Goal: Information Seeking & Learning: Find specific fact

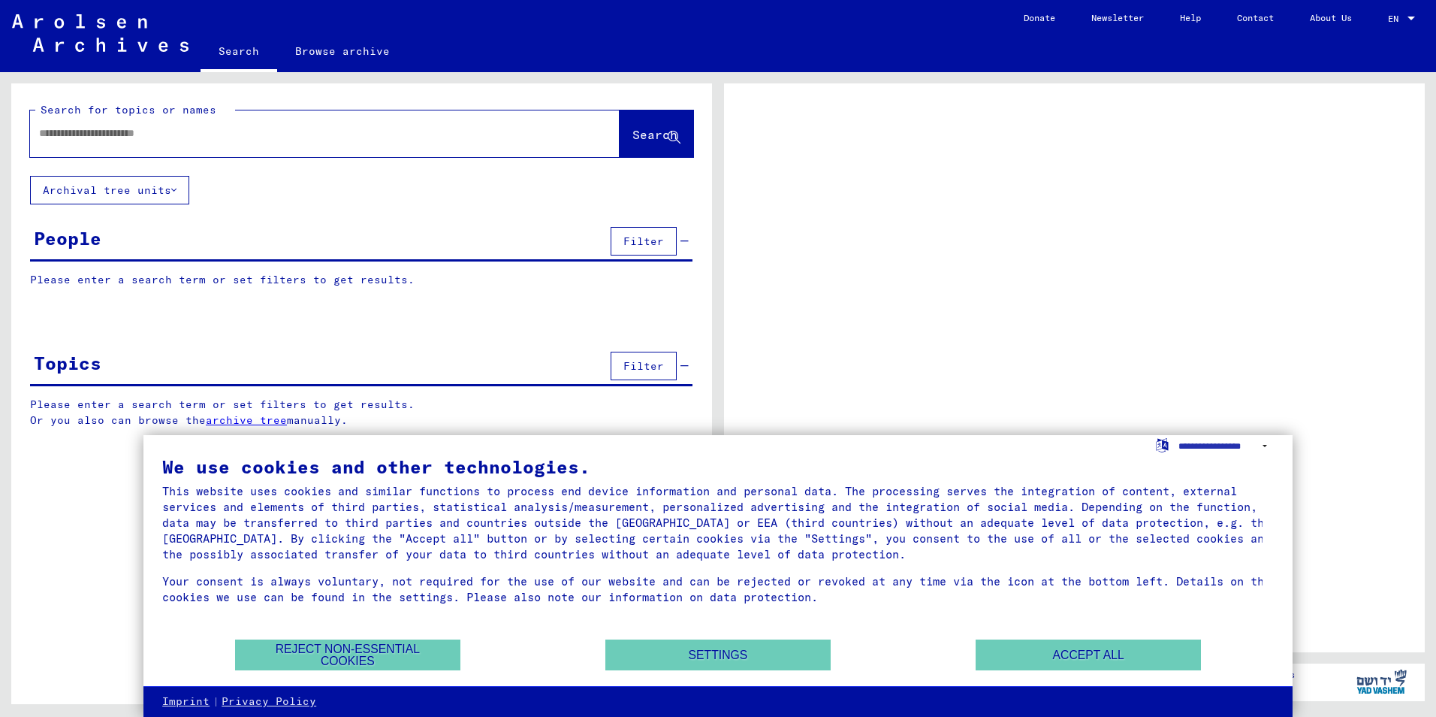
click at [1122, 638] on div "We use cookies and other technologies. This website uses cookies and similar fu…" at bounding box center [718, 548] width 1112 height 180
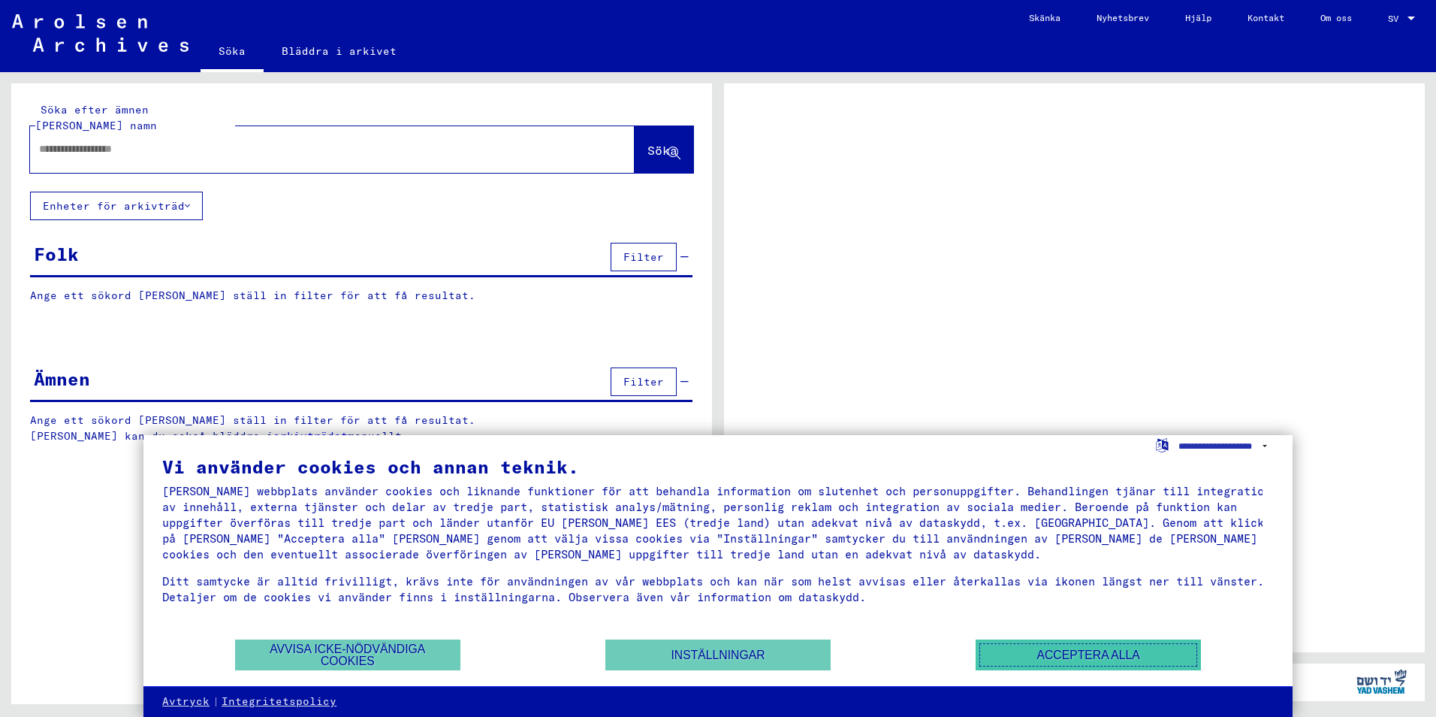
click at [1084, 645] on button "Acceptera alla" at bounding box center [1088, 654] width 225 height 31
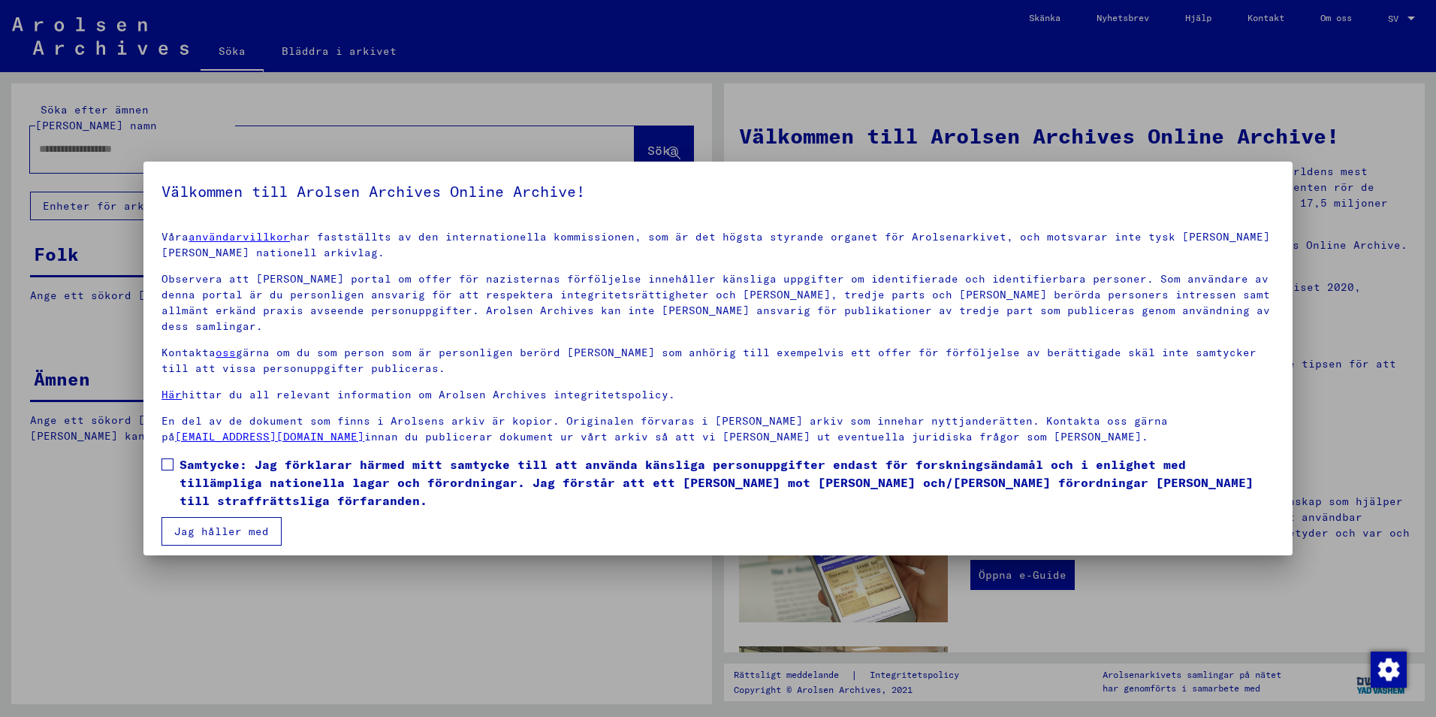
click at [169, 458] on span at bounding box center [168, 464] width 12 height 12
click at [197, 517] on button "Jag håller med" at bounding box center [222, 531] width 120 height 29
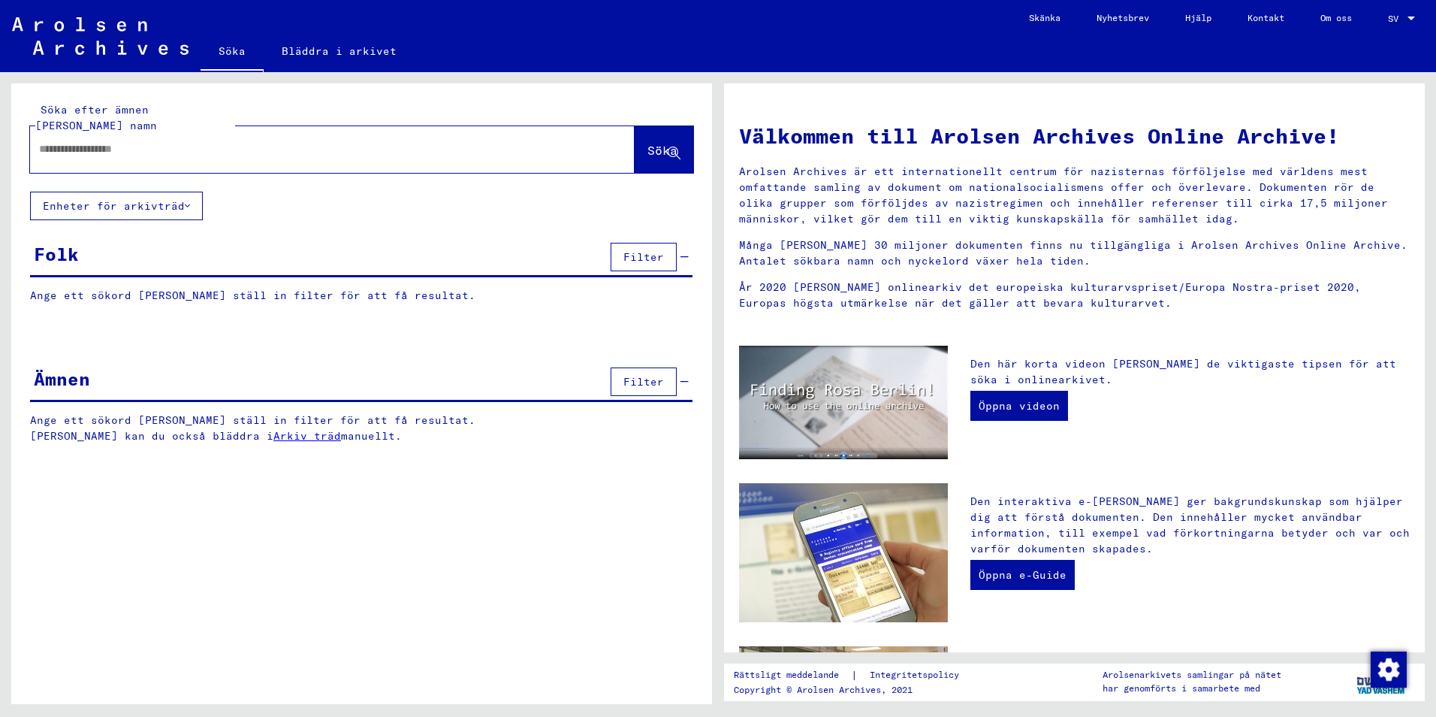
click at [209, 141] on input "text" at bounding box center [314, 149] width 551 height 16
type input "**********"
click at [148, 199] on font "Enheter för arkivträd" at bounding box center [114, 206] width 142 height 14
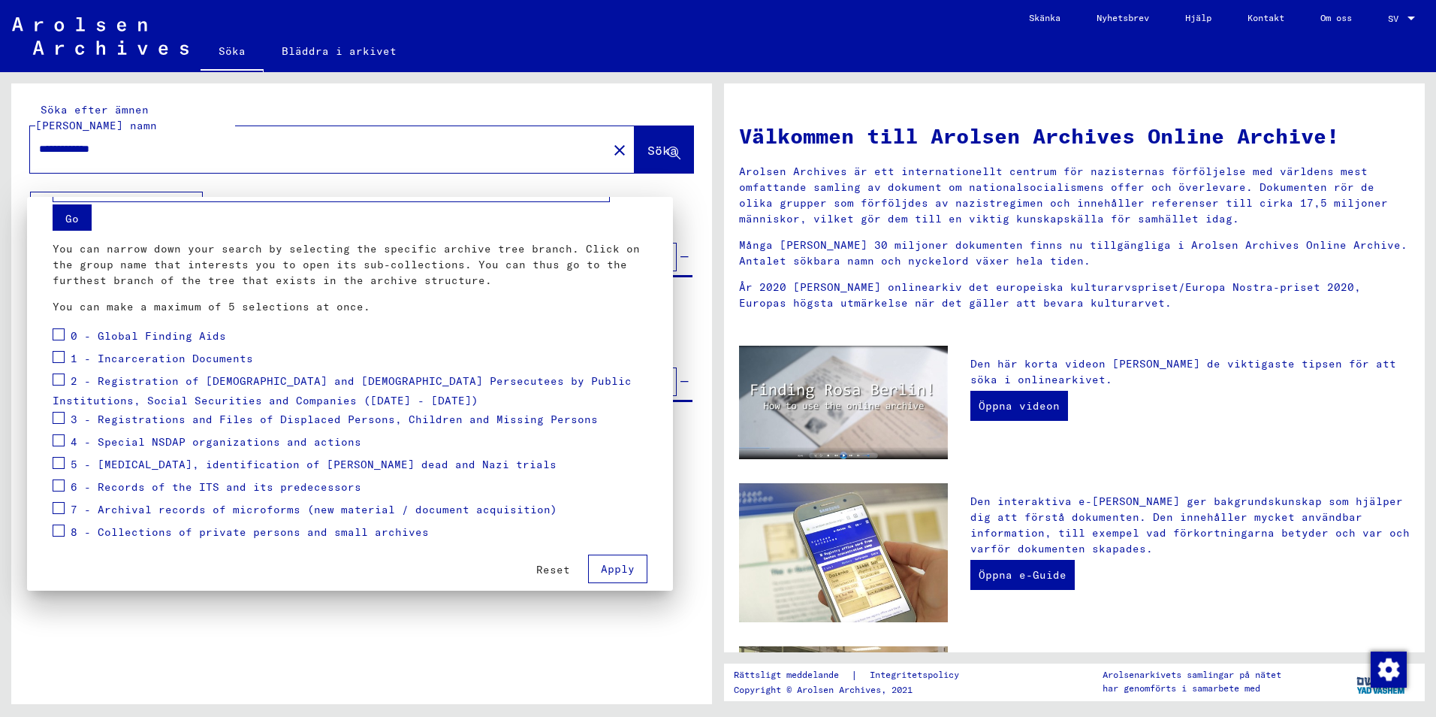
scroll to position [49, 0]
click at [557, 165] on div at bounding box center [718, 358] width 1436 height 717
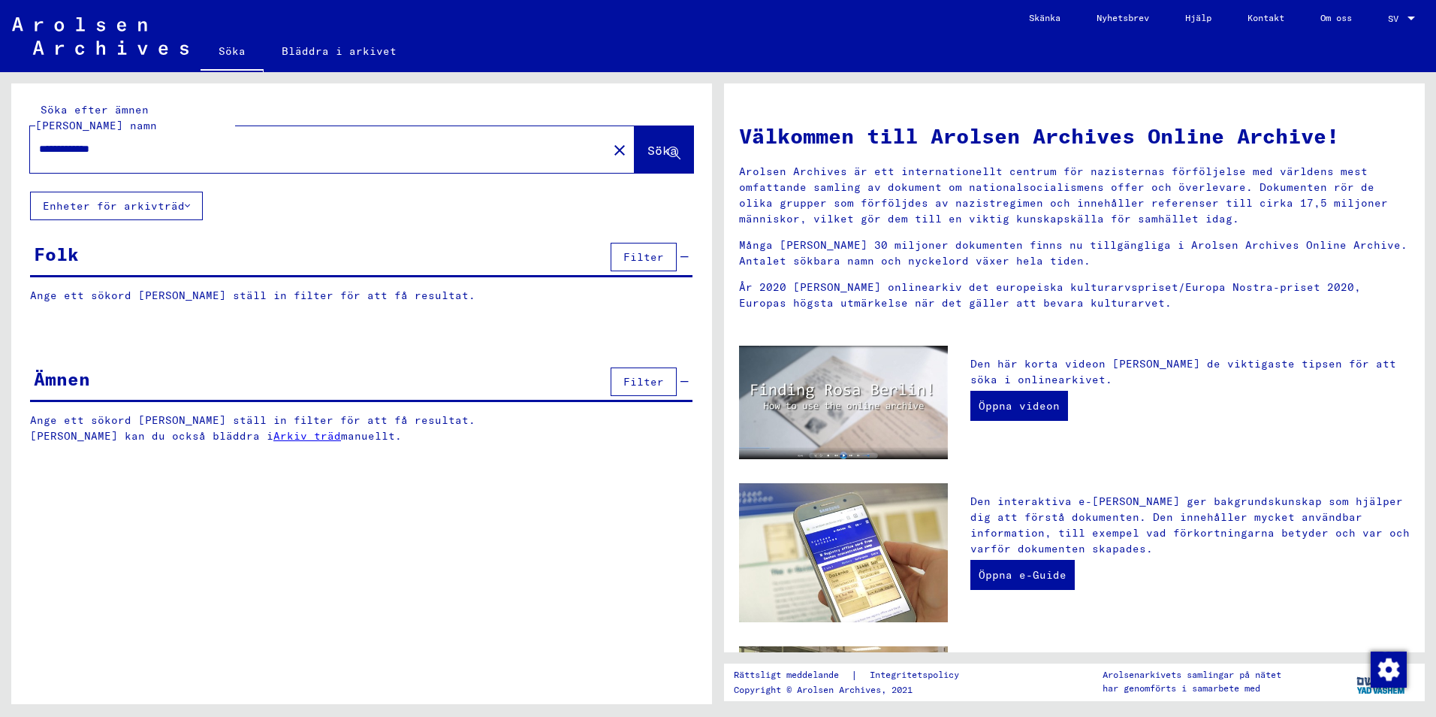
click at [98, 382] on div "Ämnen Filter" at bounding box center [361, 383] width 663 height 38
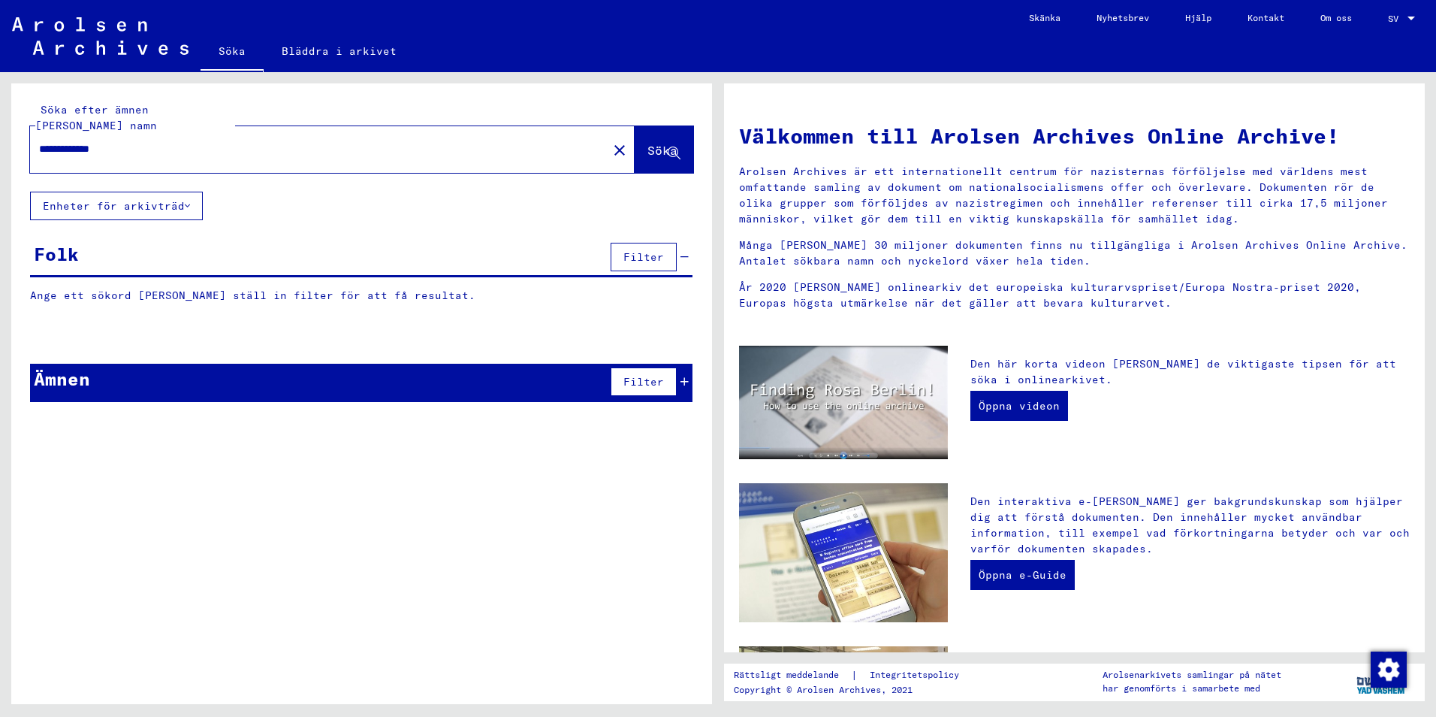
click at [103, 378] on div "Ämnen Filter" at bounding box center [361, 383] width 663 height 38
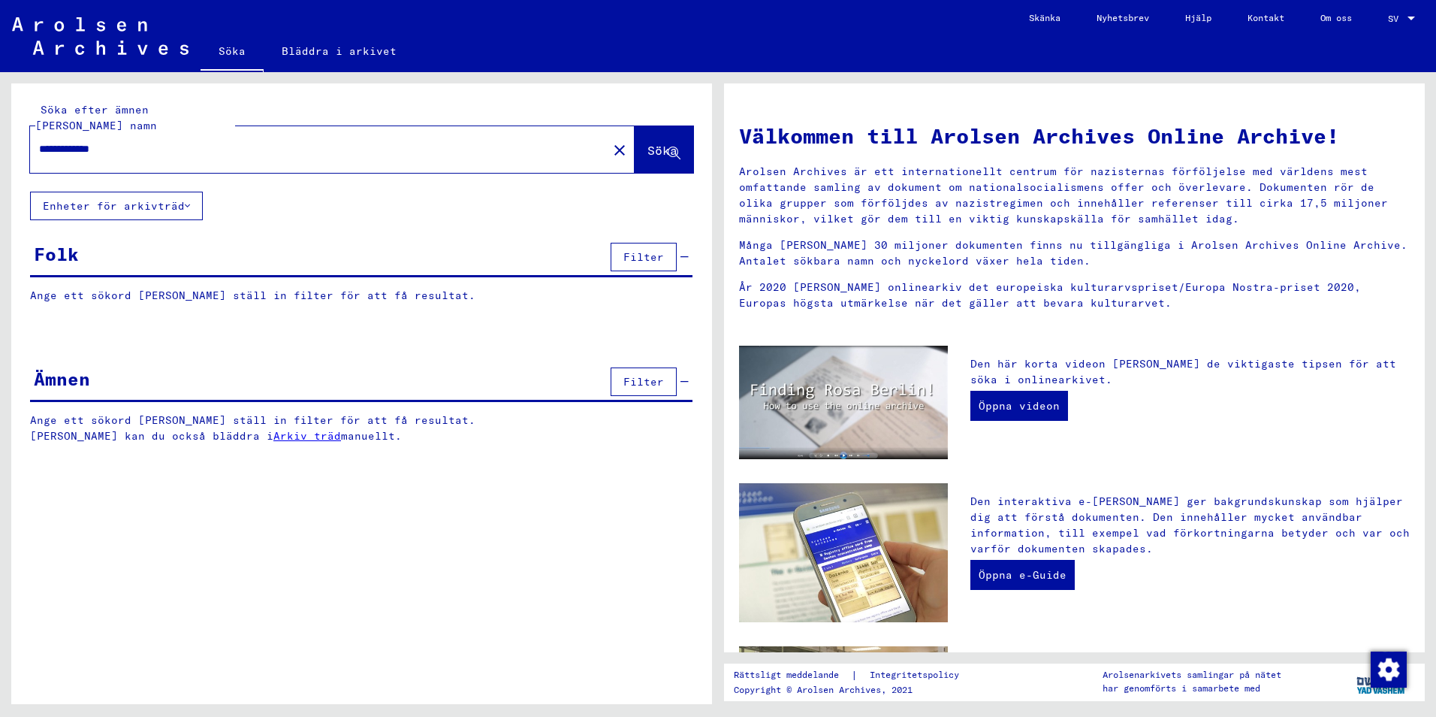
click at [642, 367] on button "Filter" at bounding box center [644, 381] width 66 height 29
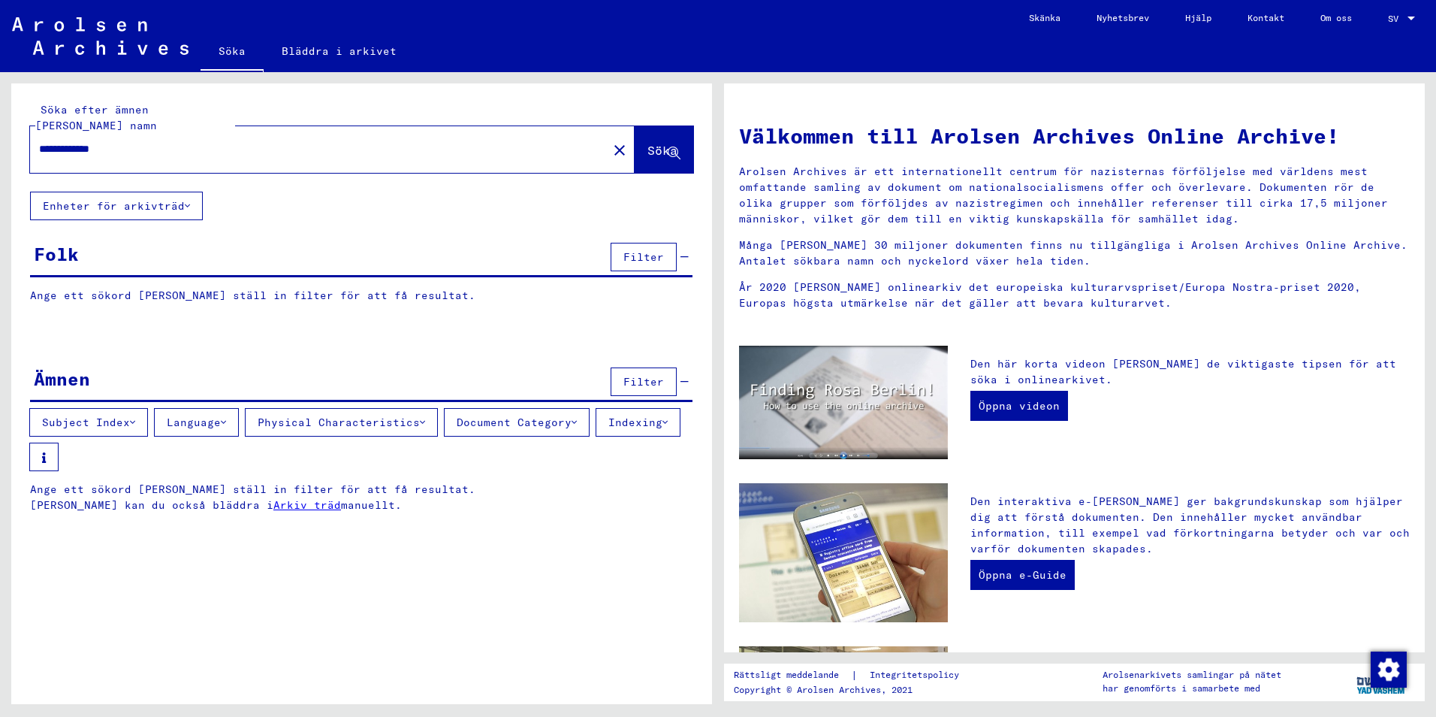
click at [654, 126] on button "Söka" at bounding box center [664, 149] width 59 height 47
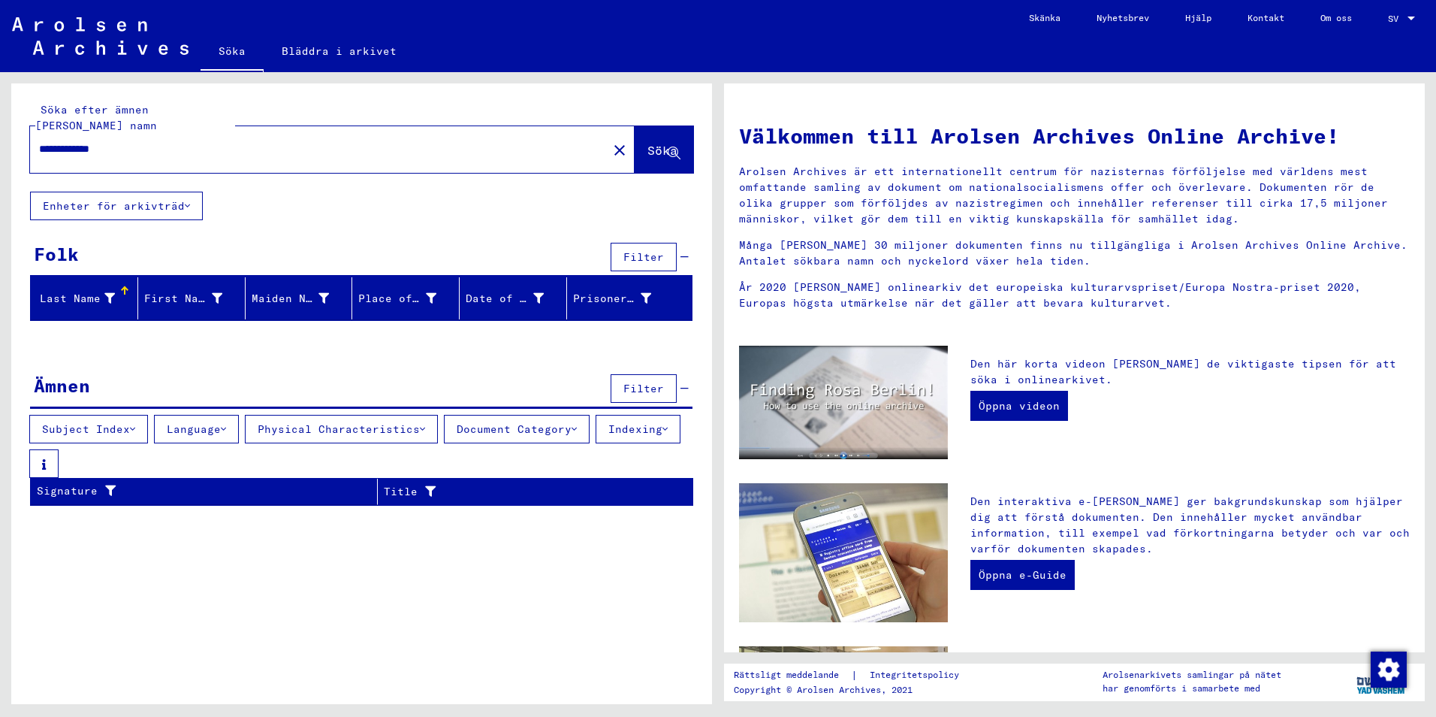
click at [104, 293] on icon at bounding box center [109, 298] width 11 height 11
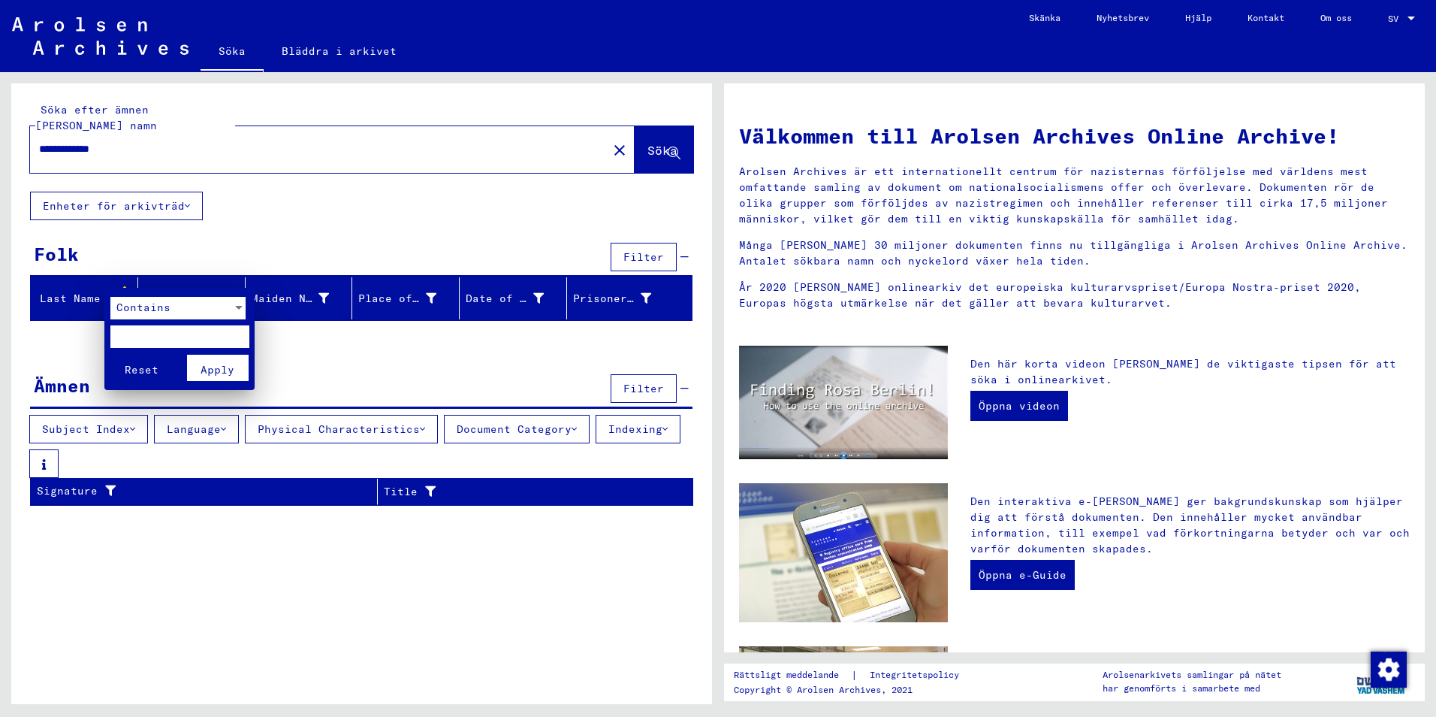
click at [140, 336] on input "text" at bounding box center [179, 336] width 139 height 23
click at [146, 300] on span "Contains" at bounding box center [143, 307] width 54 height 14
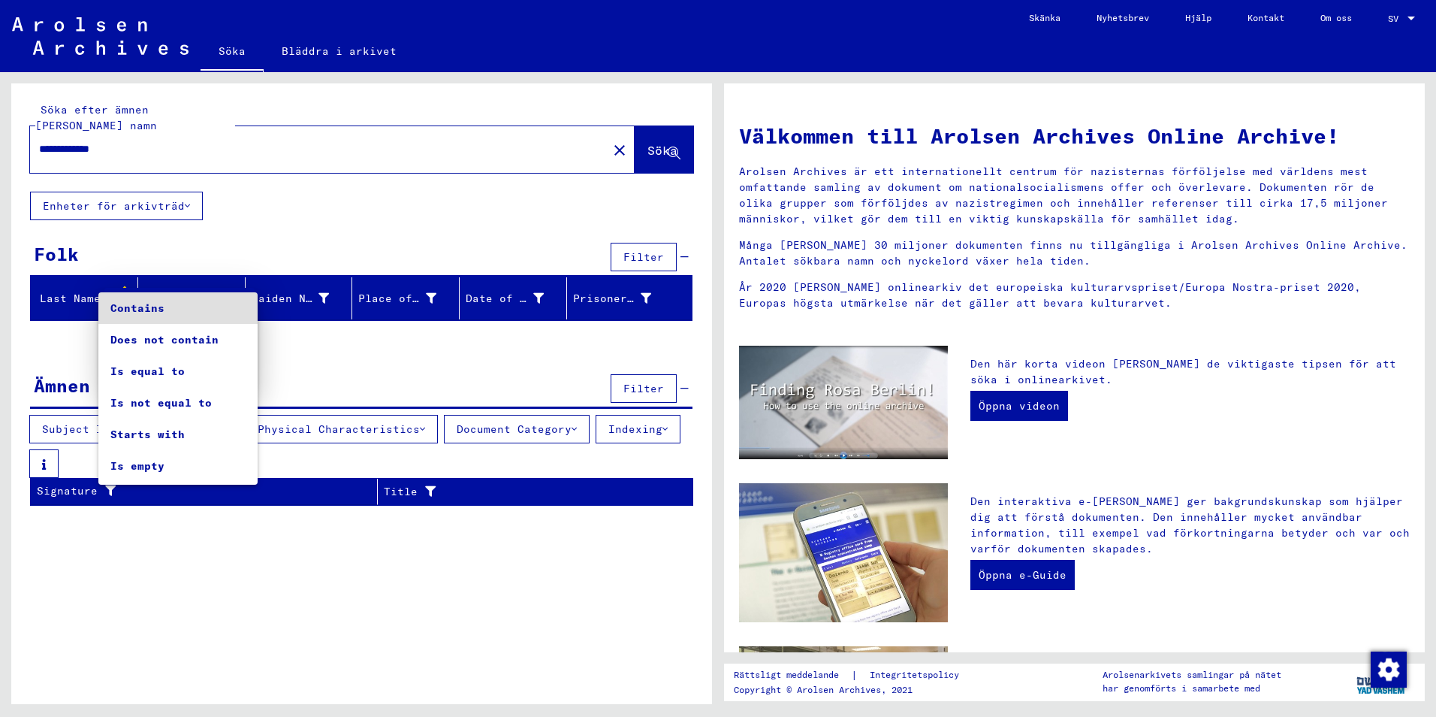
click at [204, 307] on span "Contains" at bounding box center [177, 308] width 135 height 32
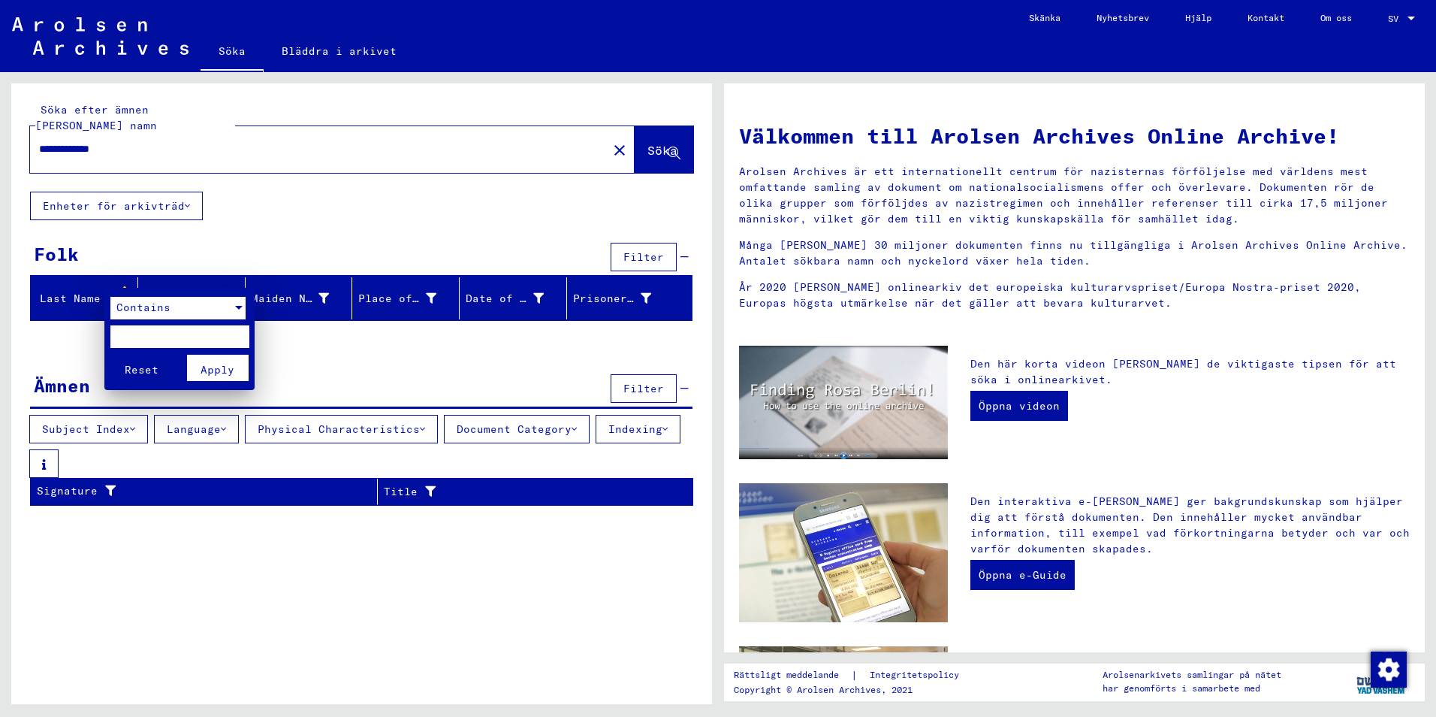
click at [176, 340] on input "text" at bounding box center [179, 336] width 139 height 23
type input "******"
click at [228, 367] on span "Apply" at bounding box center [218, 370] width 34 height 14
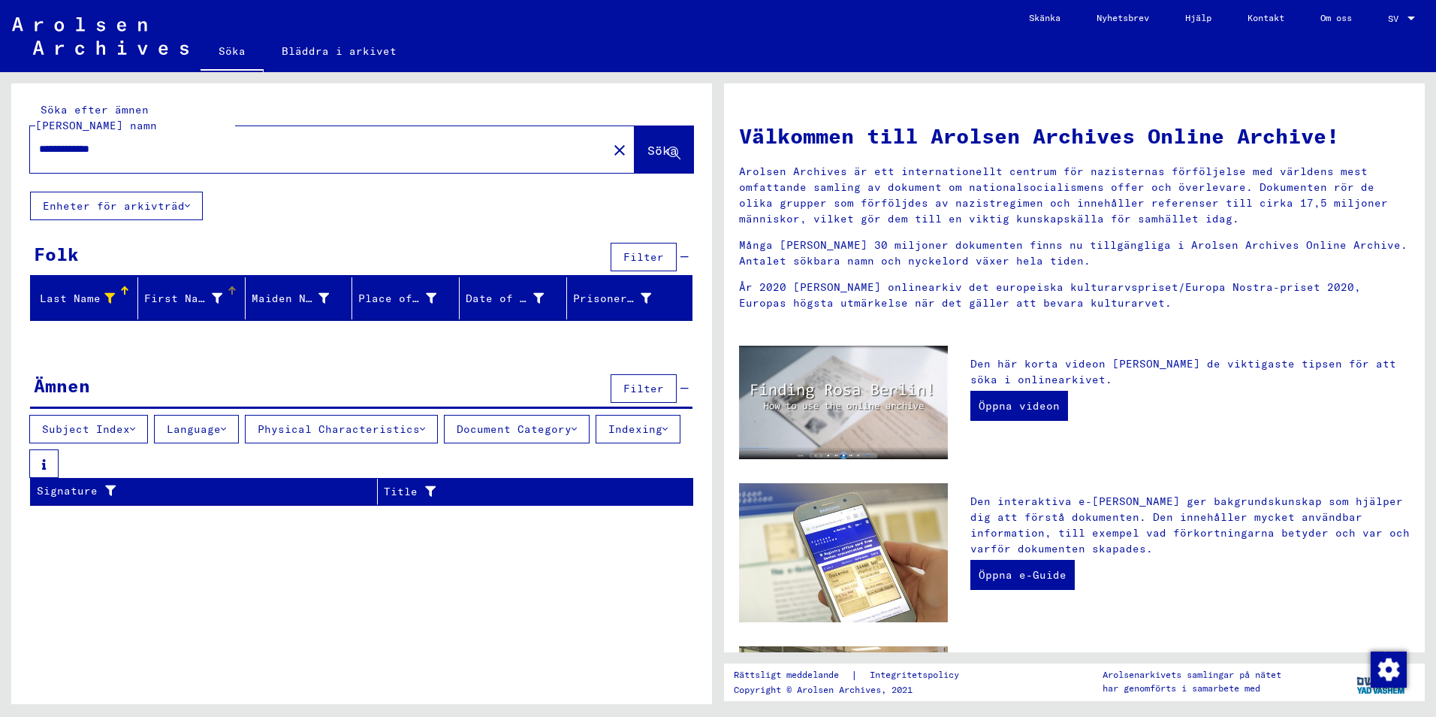
click at [190, 291] on font "First Name" at bounding box center [178, 298] width 68 height 14
click at [209, 291] on font "First Name" at bounding box center [178, 298] width 68 height 14
click at [225, 286] on div "First Name" at bounding box center [194, 298] width 101 height 24
click at [219, 293] on icon at bounding box center [217, 298] width 11 height 11
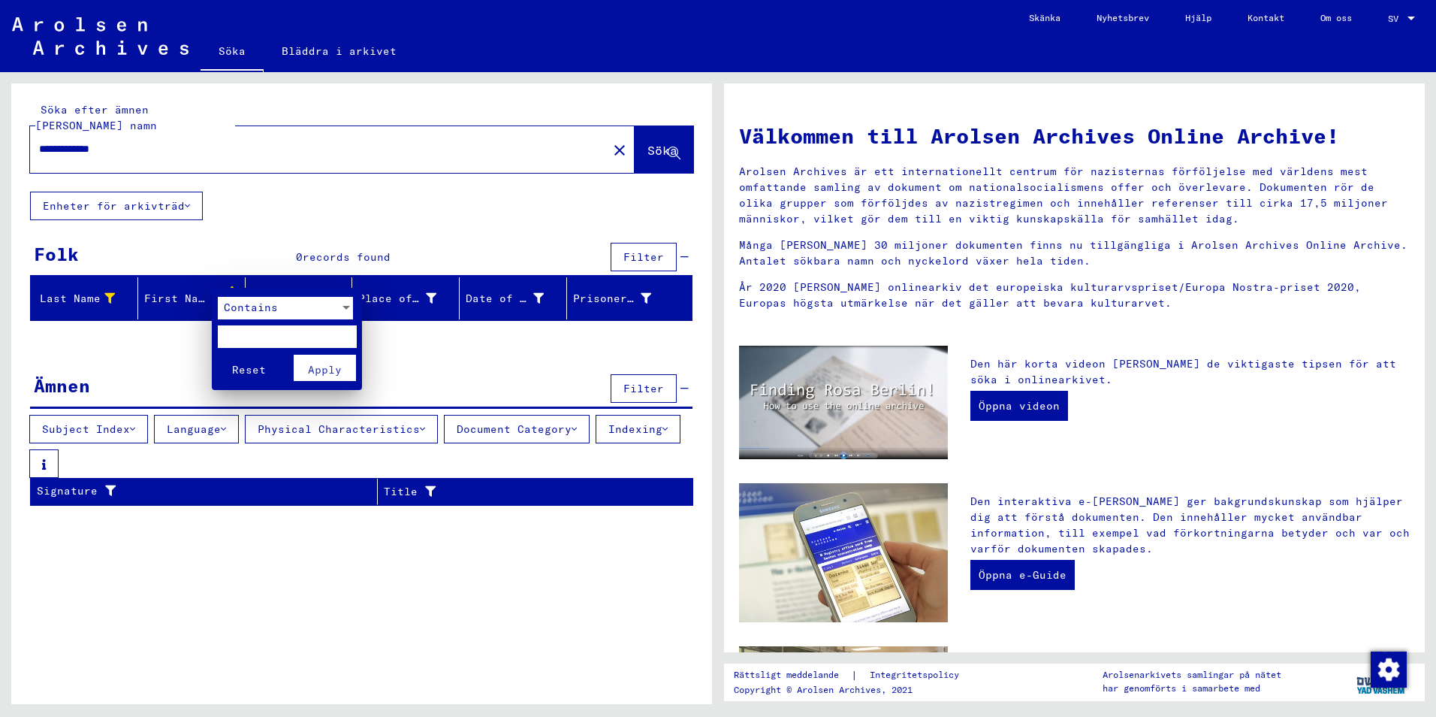
click at [261, 339] on input "text" at bounding box center [287, 336] width 139 height 23
type input "******"
click at [325, 370] on span "Apply" at bounding box center [325, 370] width 34 height 14
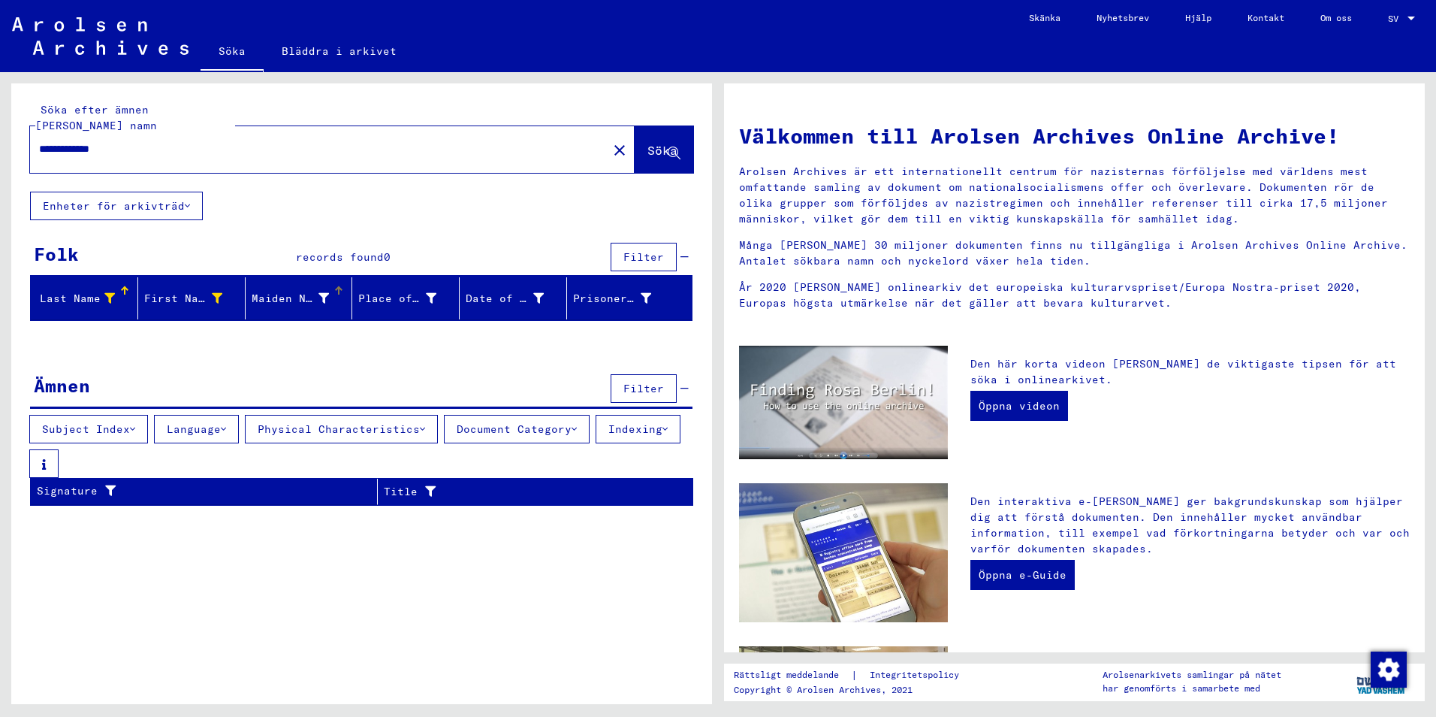
click at [296, 286] on div "Maiden Name" at bounding box center [302, 298] width 101 height 24
click at [433, 291] on font "Place of Birth" at bounding box center [405, 298] width 95 height 14
click at [451, 277] on mat-header-cell "Place of Birth" at bounding box center [405, 298] width 107 height 42
click at [447, 287] on div at bounding box center [446, 291] width 2 height 8
click at [423, 291] on font "Place of Birth" at bounding box center [405, 298] width 95 height 14
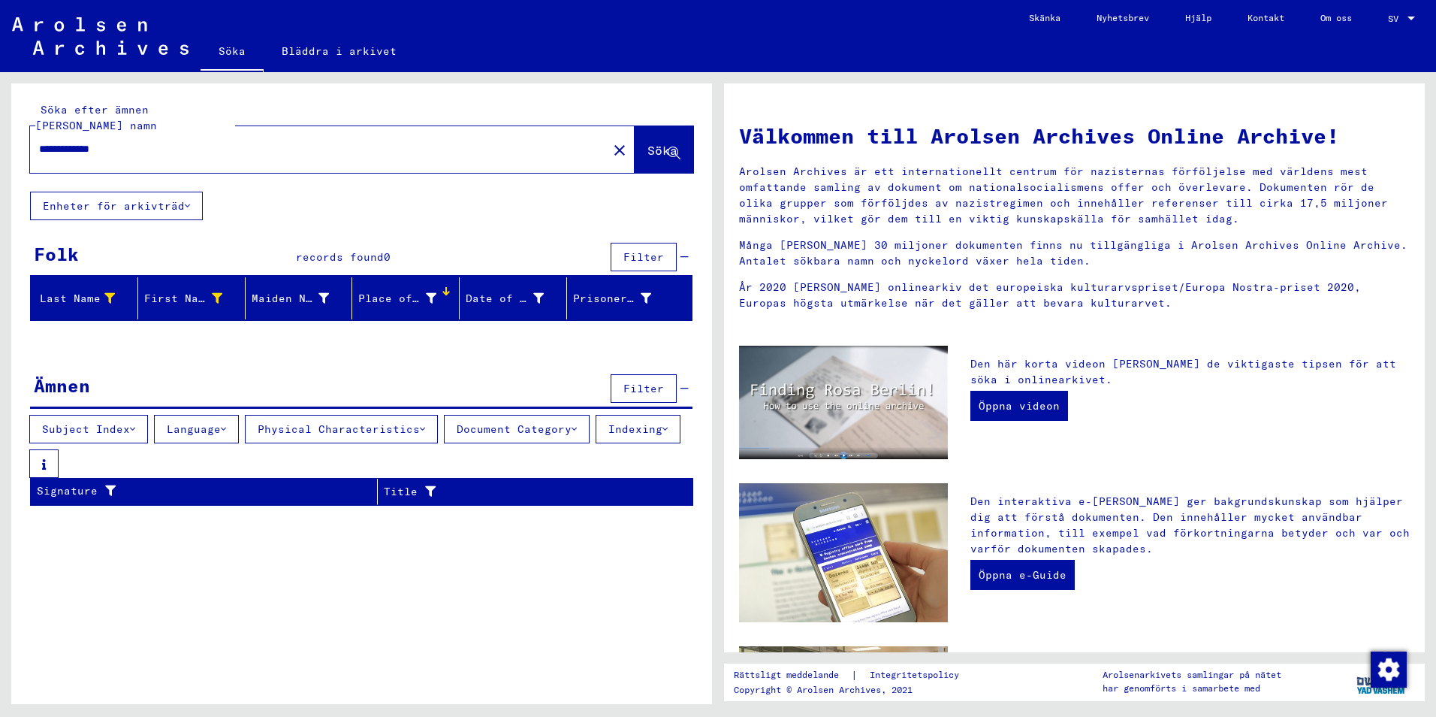
click at [408, 291] on font "Place of Birth" at bounding box center [405, 298] width 95 height 14
click at [383, 291] on font "Place of Birth" at bounding box center [405, 298] width 95 height 14
click at [428, 291] on font "Place of Birth" at bounding box center [405, 298] width 95 height 14
click at [445, 286] on div at bounding box center [446, 287] width 2 height 2
click at [434, 291] on font "Place of Birth" at bounding box center [405, 298] width 95 height 14
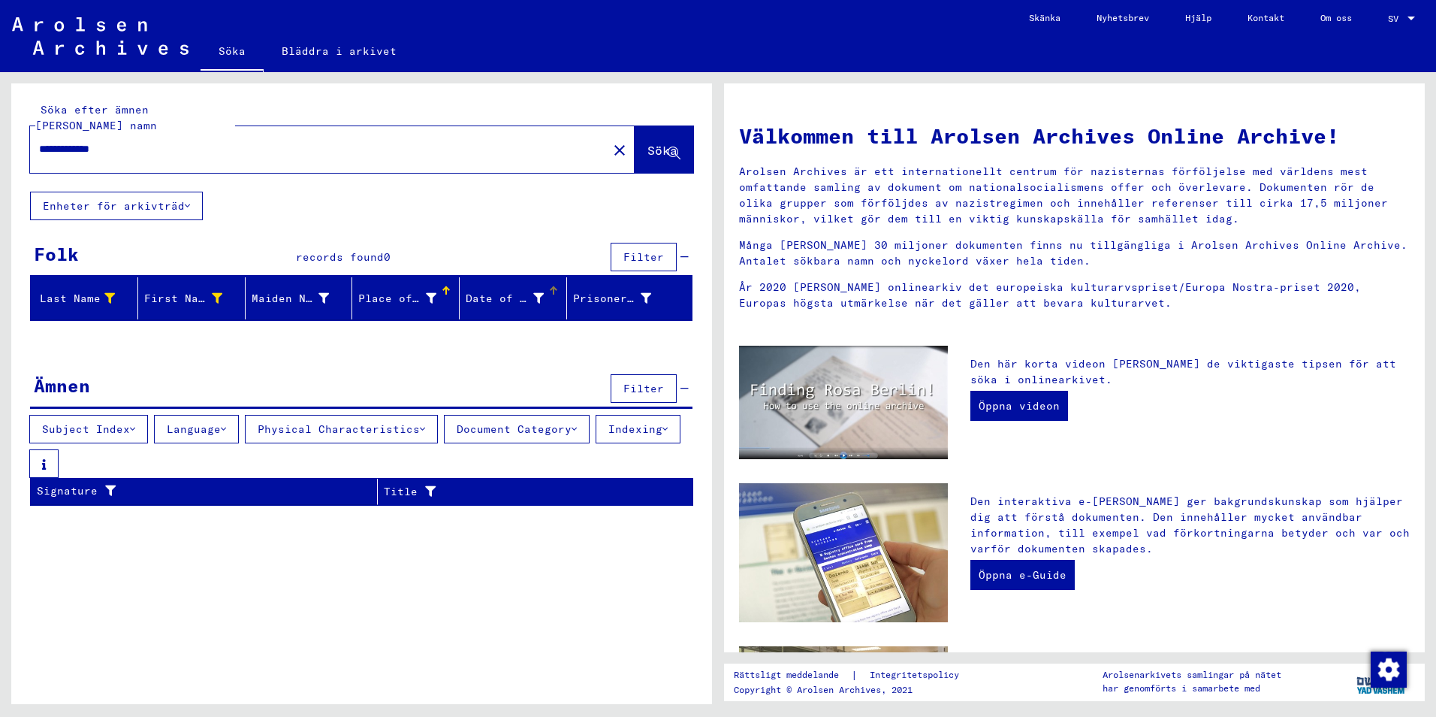
click at [522, 286] on div "Date of Birth" at bounding box center [516, 298] width 101 height 24
click at [545, 286] on div "Date of Birth" at bounding box center [516, 298] width 101 height 24
click at [556, 286] on div at bounding box center [553, 290] width 9 height 9
click at [539, 291] on font "Date of Birth" at bounding box center [510, 298] width 88 height 14
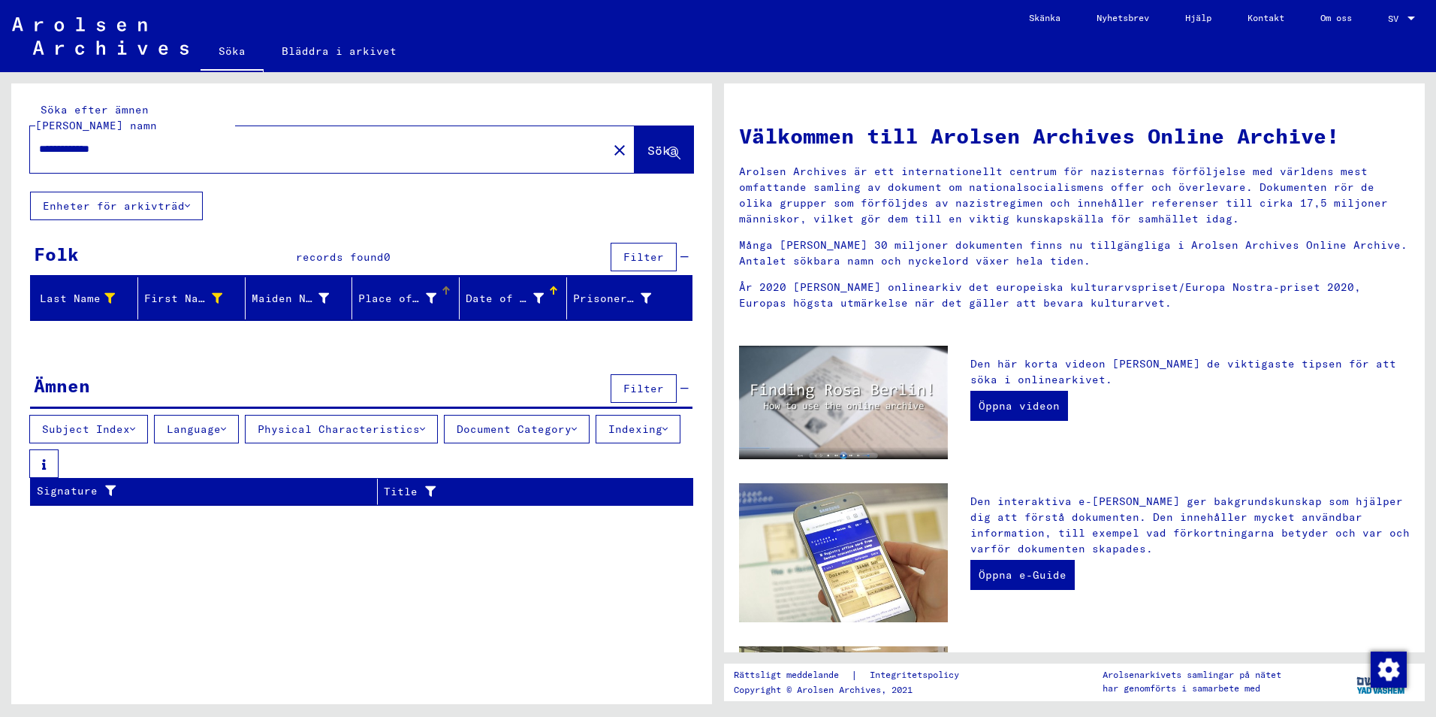
click at [412, 286] on div "Place of Birth" at bounding box center [408, 298] width 101 height 24
click at [309, 291] on font "Maiden Name" at bounding box center [289, 298] width 74 height 14
click at [648, 143] on span "Söka" at bounding box center [663, 150] width 30 height 15
click at [681, 126] on button "Söka" at bounding box center [664, 149] width 59 height 47
click at [672, 147] on icon at bounding box center [674, 153] width 13 height 13
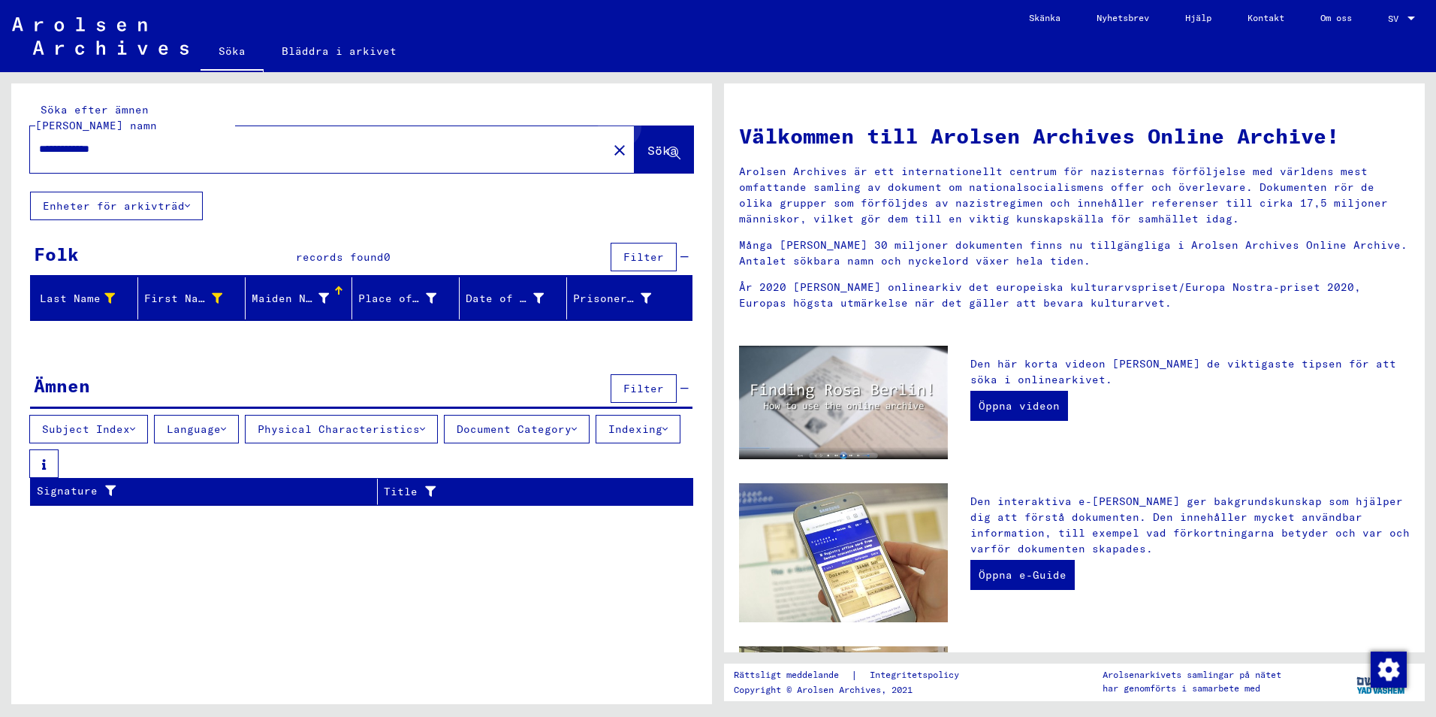
click at [667, 143] on span "Söka" at bounding box center [663, 150] width 30 height 15
click at [668, 143] on span "Söka" at bounding box center [663, 150] width 30 height 15
click at [670, 143] on span "Söka" at bounding box center [663, 150] width 30 height 15
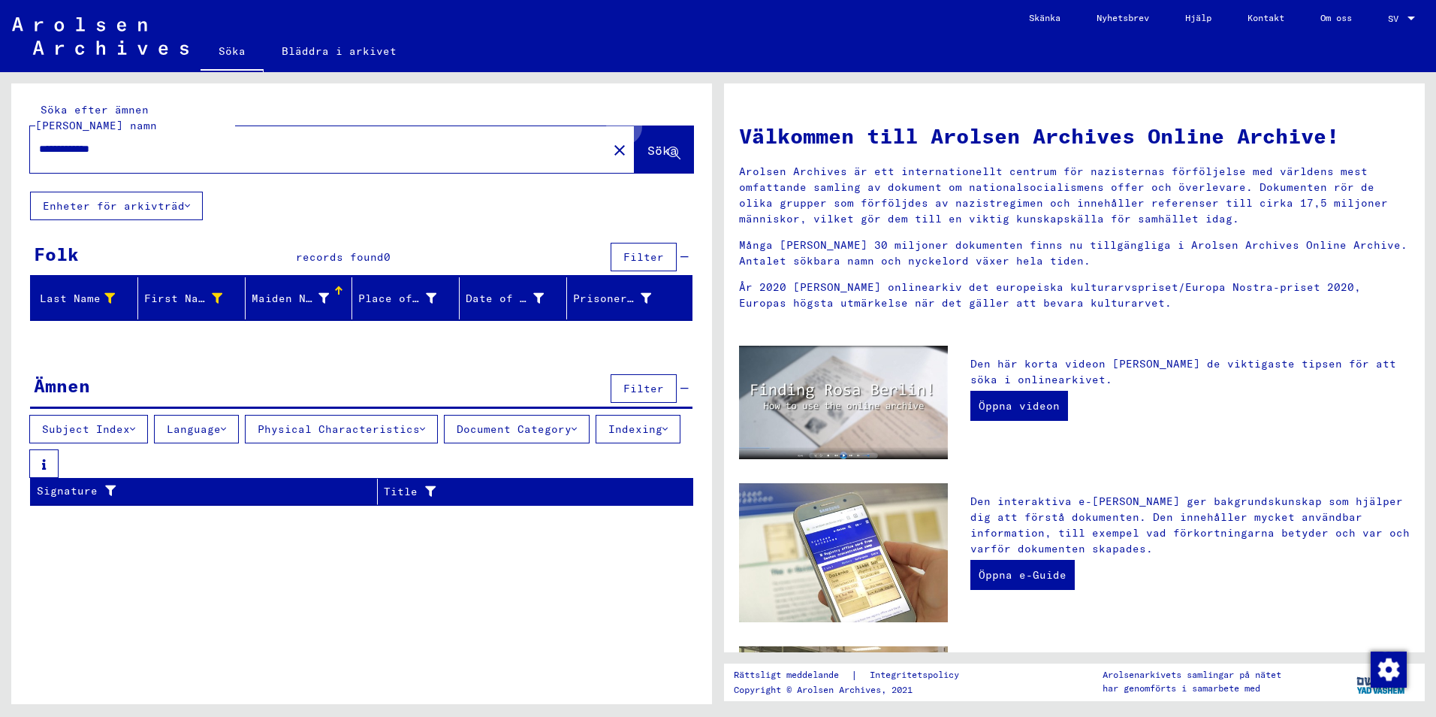
click at [670, 143] on span "Söka" at bounding box center [663, 150] width 30 height 15
